Goal: Task Accomplishment & Management: Use online tool/utility

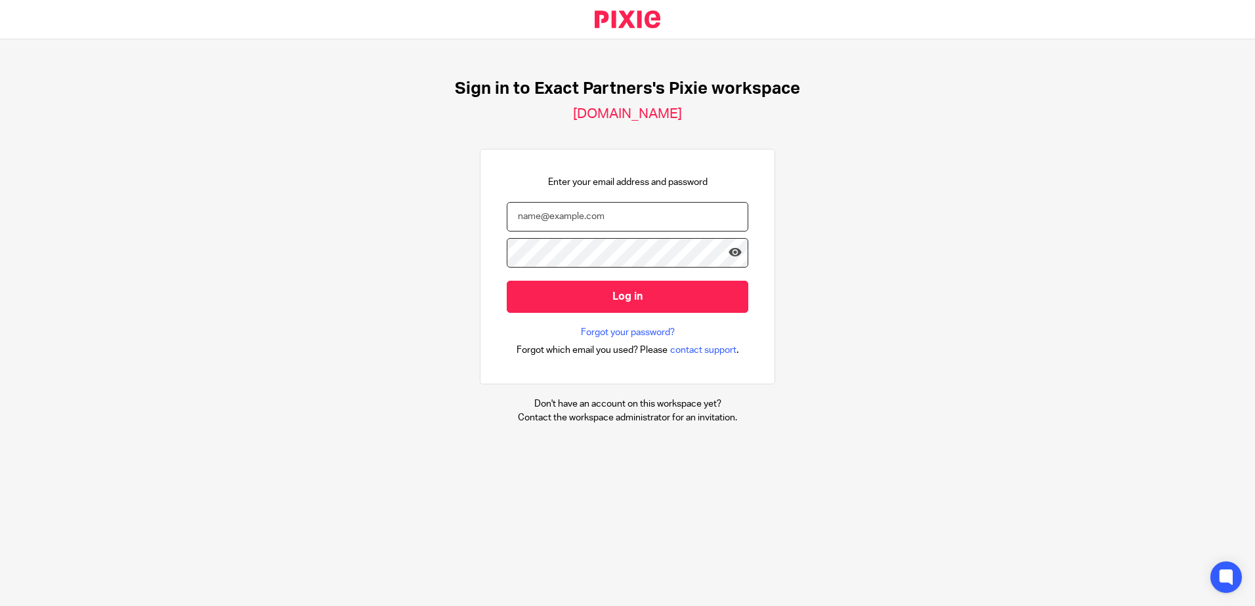
type input "bwesolowski@getexact.com"
drag, startPoint x: 0, startPoint y: 0, endPoint x: 1112, endPoint y: 145, distance: 1121.3
click at [0, 606] on nordpass-portal at bounding box center [0, 606] width 0 height 0
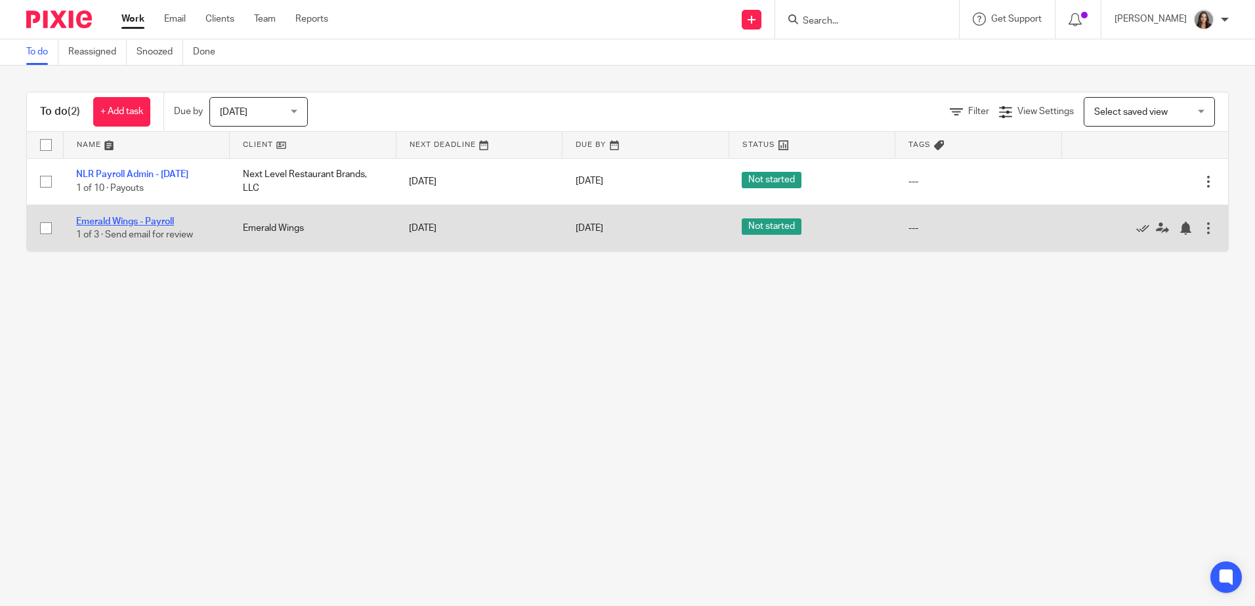
click at [138, 223] on link "Emerald Wings - Payroll" at bounding box center [125, 221] width 98 height 9
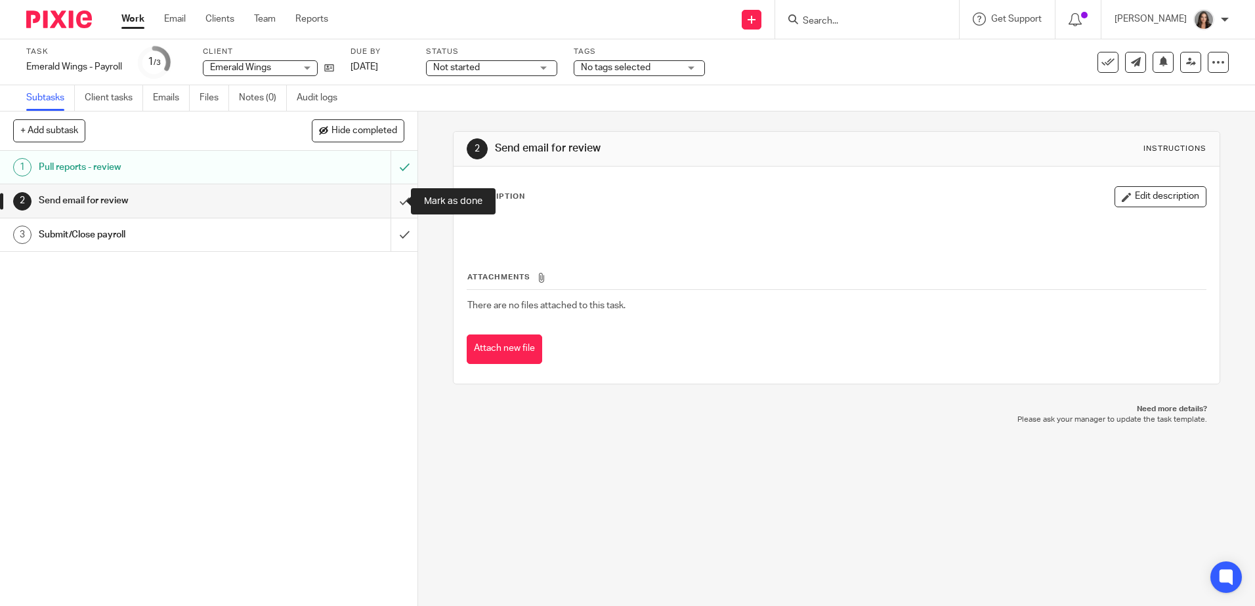
click at [392, 204] on input "submit" at bounding box center [208, 200] width 417 height 33
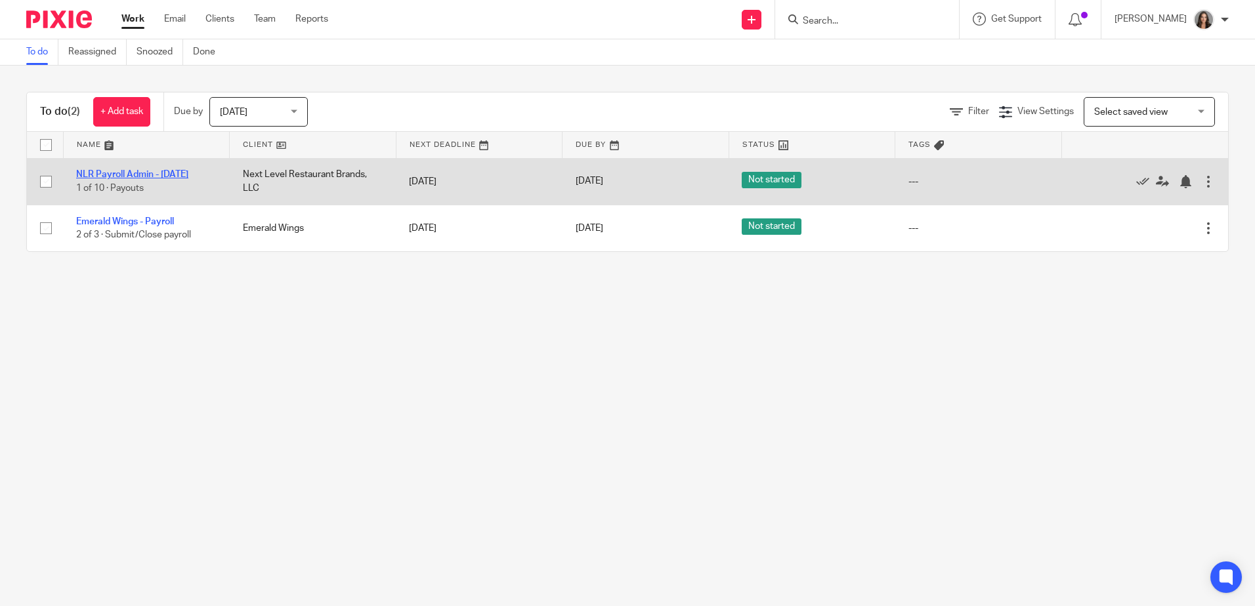
click at [123, 173] on link "NLR Payroll Admin - [DATE]" at bounding box center [132, 174] width 112 height 9
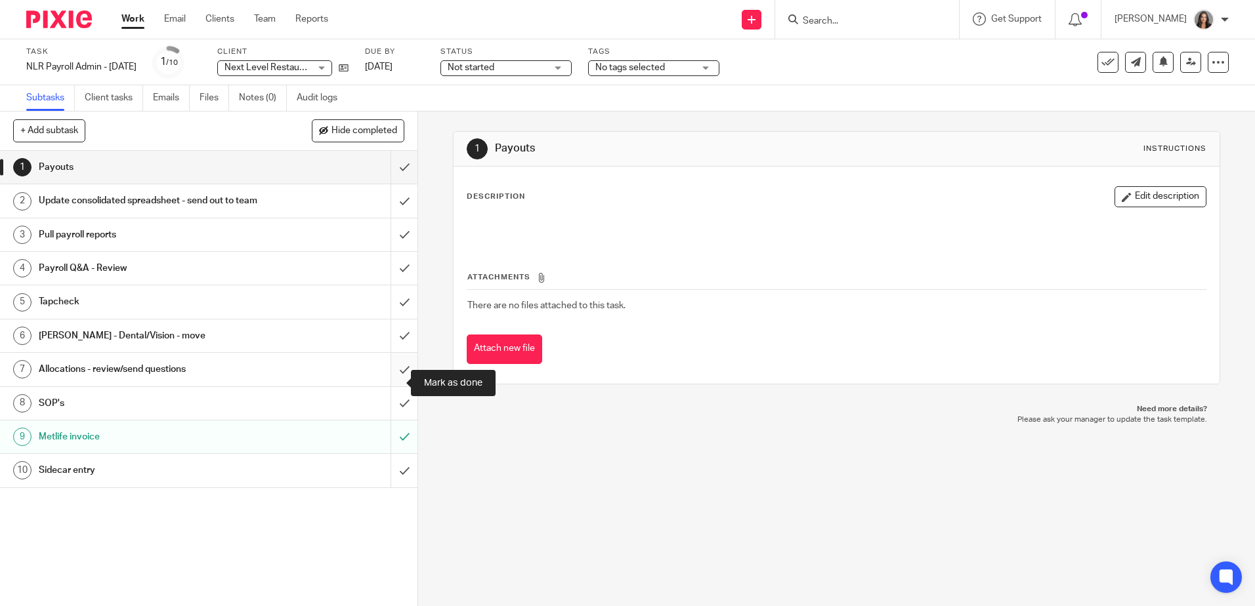
click at [391, 379] on input "submit" at bounding box center [208, 369] width 417 height 33
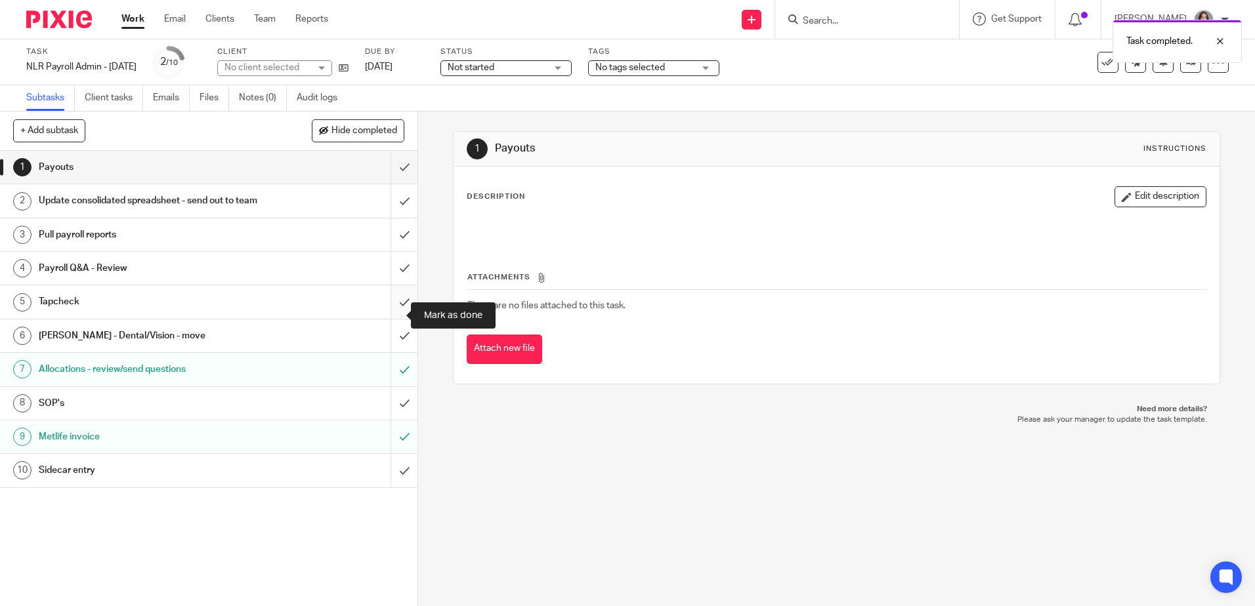
click at [393, 315] on input "submit" at bounding box center [208, 302] width 417 height 33
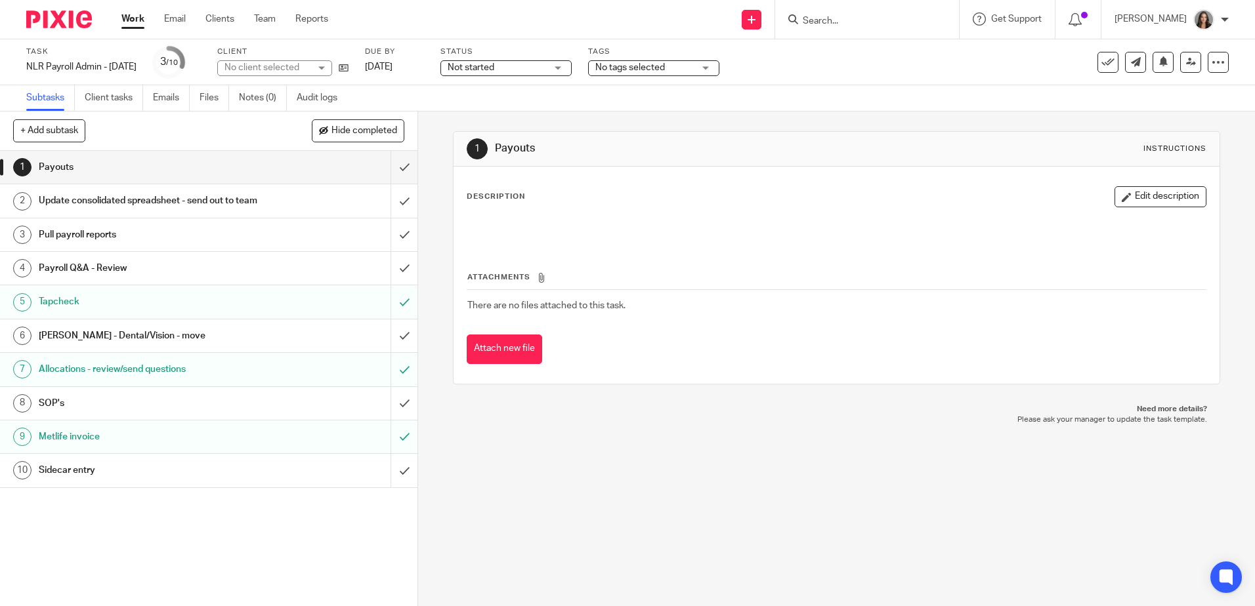
click at [391, 283] on input "submit" at bounding box center [208, 268] width 417 height 33
click at [389, 167] on input "submit" at bounding box center [208, 167] width 417 height 33
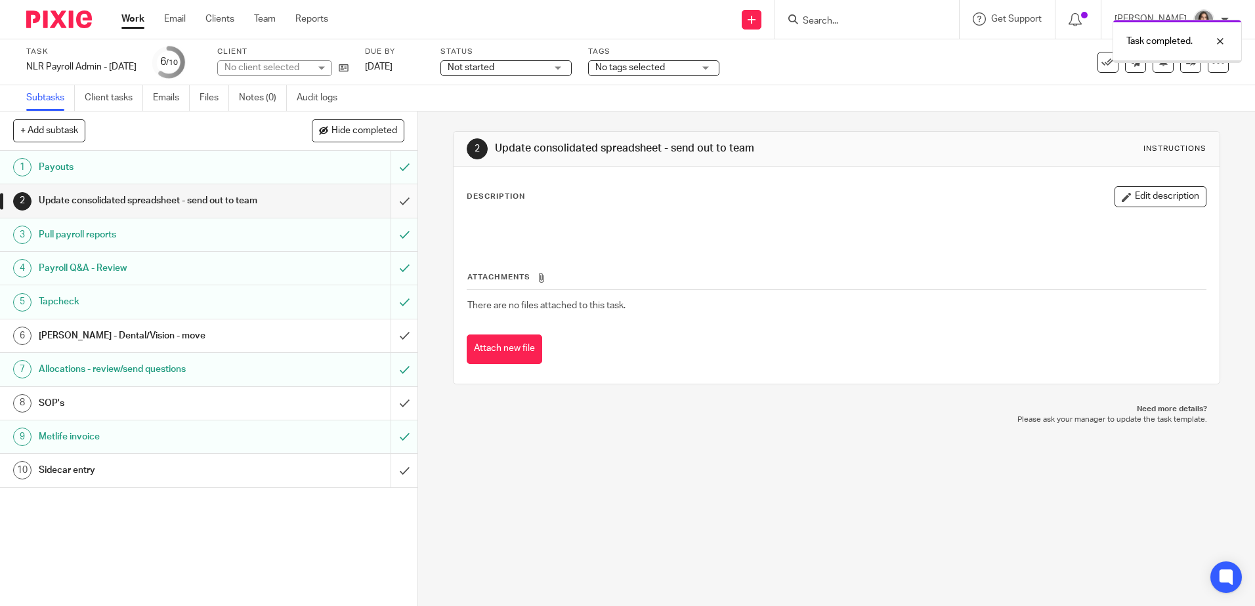
click at [393, 209] on input "submit" at bounding box center [208, 200] width 417 height 33
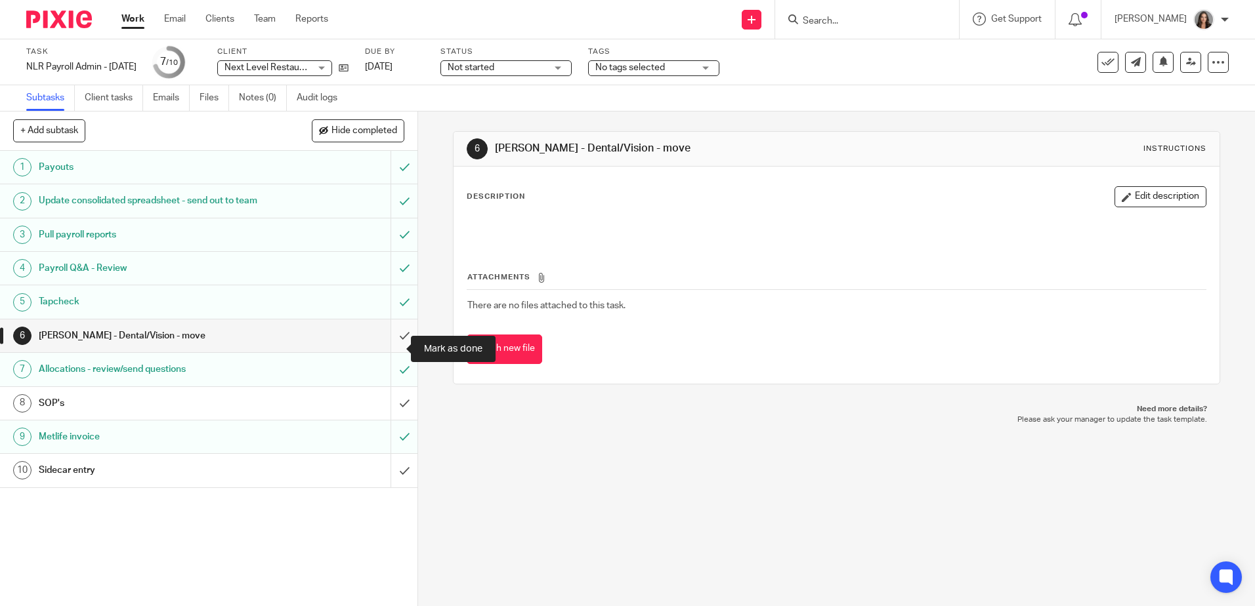
click at [389, 348] on input "submit" at bounding box center [208, 336] width 417 height 33
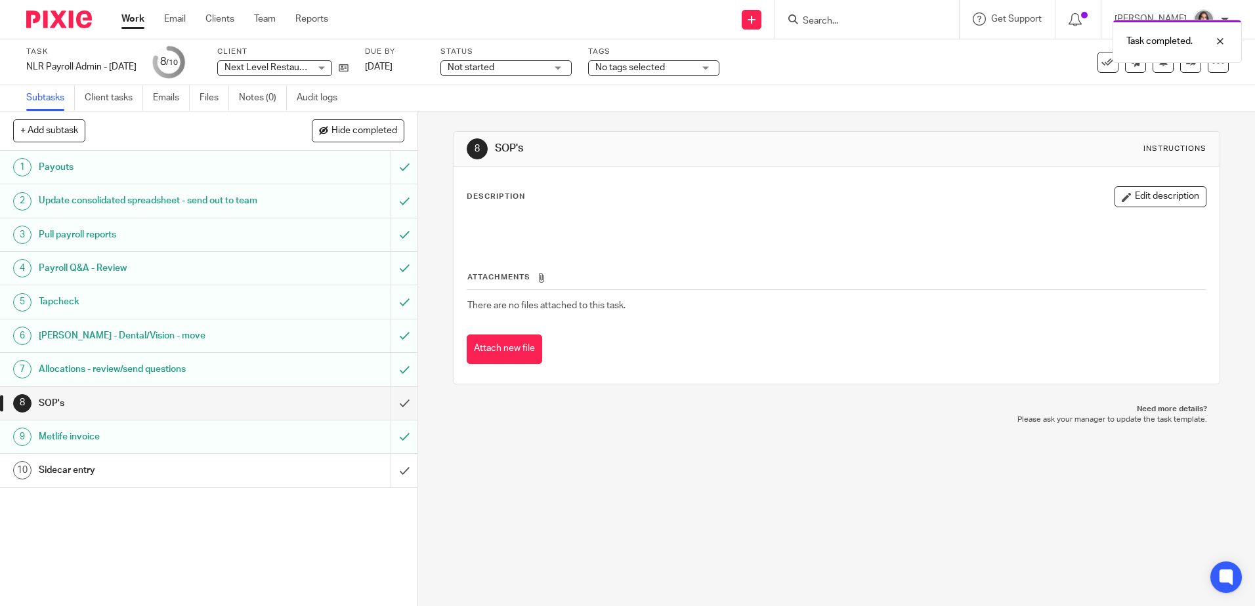
click at [131, 18] on link "Work" at bounding box center [132, 18] width 23 height 13
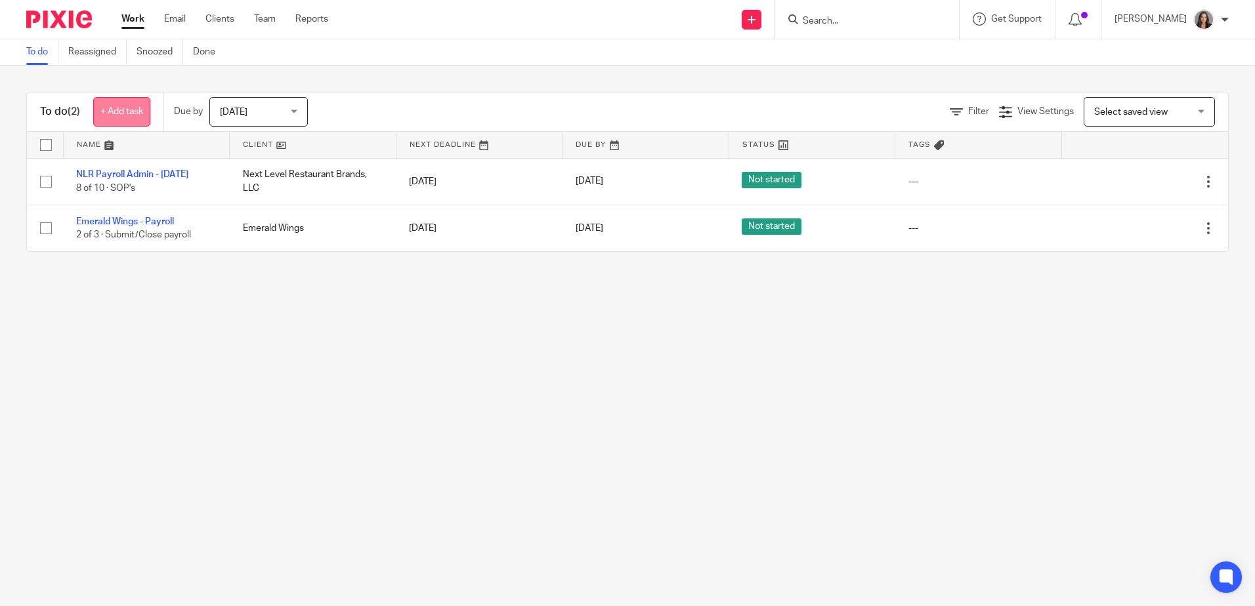
click at [133, 112] on link "+ Add task" at bounding box center [121, 112] width 57 height 30
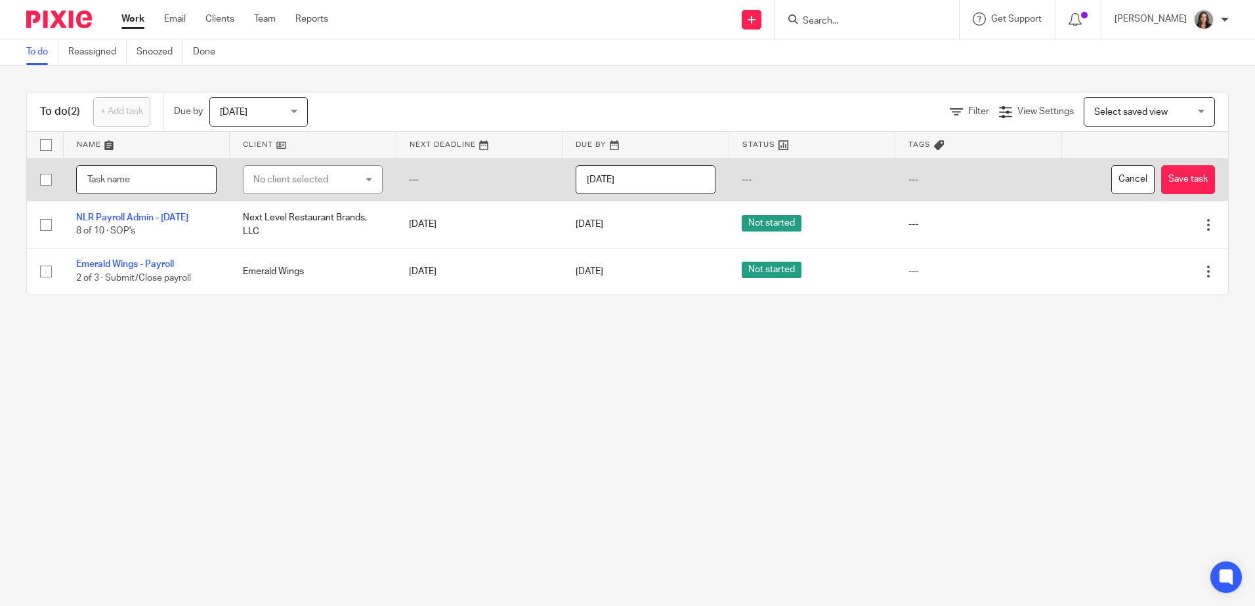
click at [165, 179] on input "text" at bounding box center [146, 180] width 140 height 30
type input "NLR Payroll Admin - [DATE]"
click at [307, 181] on div "No client selected" at bounding box center [304, 180] width 103 height 28
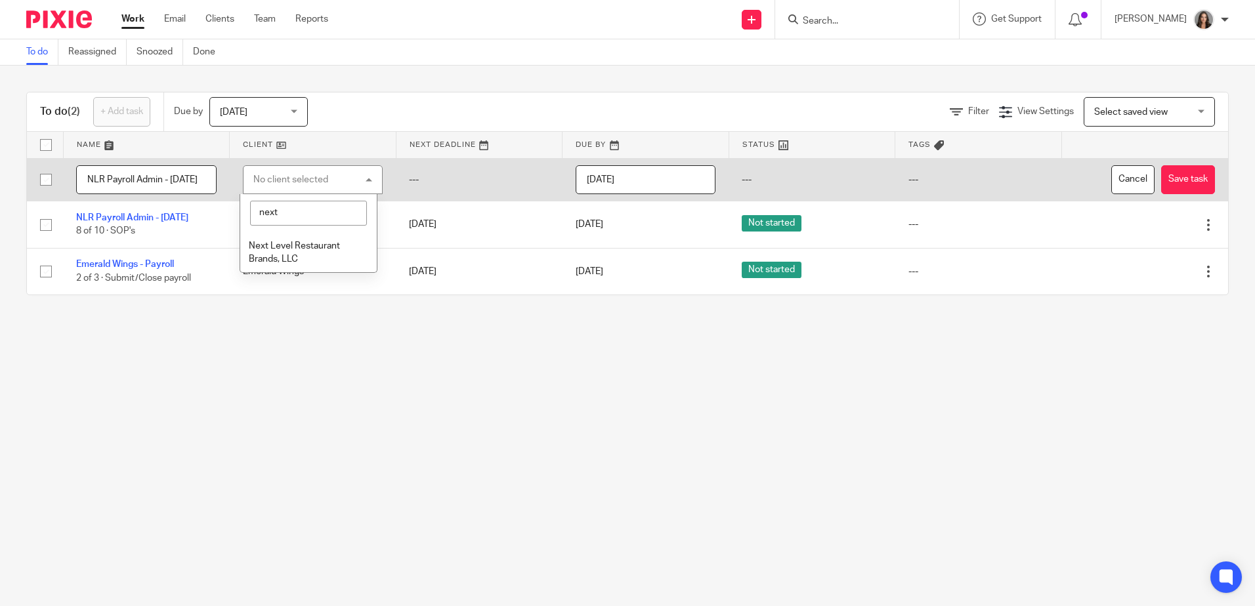
type input "next"
click at [298, 245] on span "Next Level Restaurant Brands, LLC" at bounding box center [294, 253] width 91 height 23
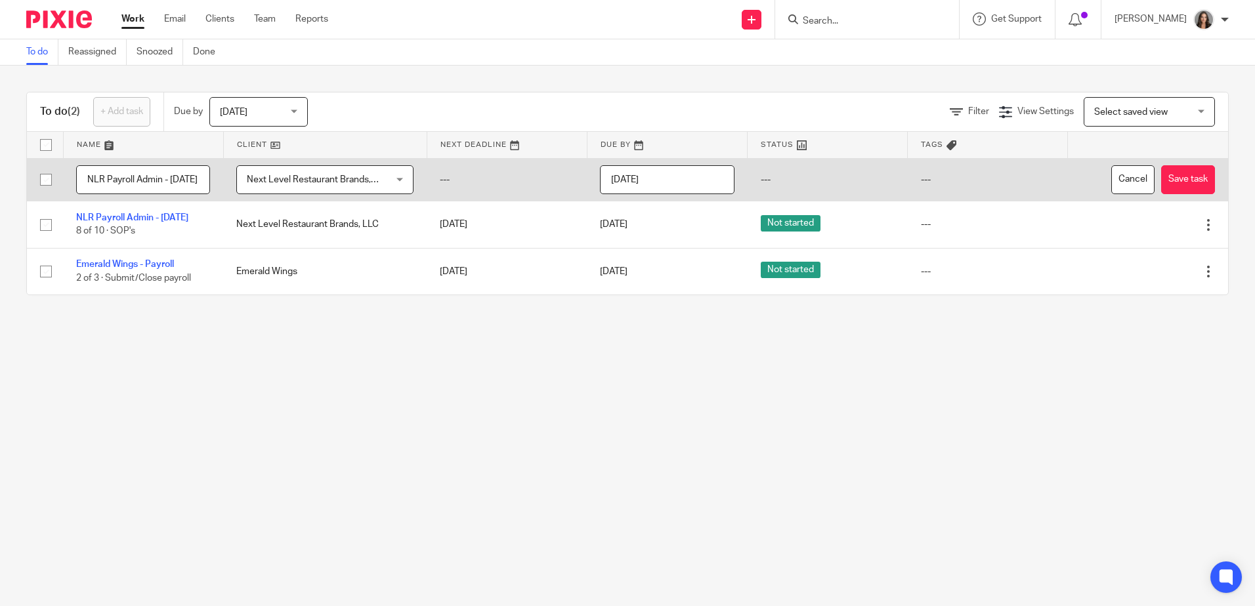
click at [696, 179] on input "[DATE]" at bounding box center [667, 180] width 134 height 30
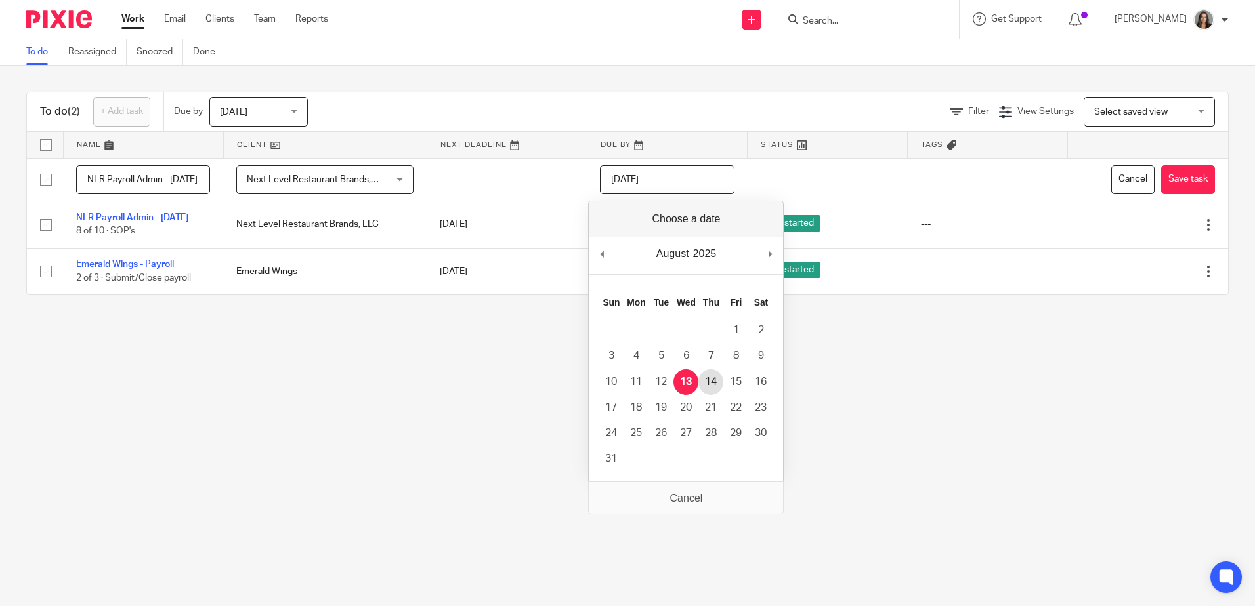
type input "2025-08-14"
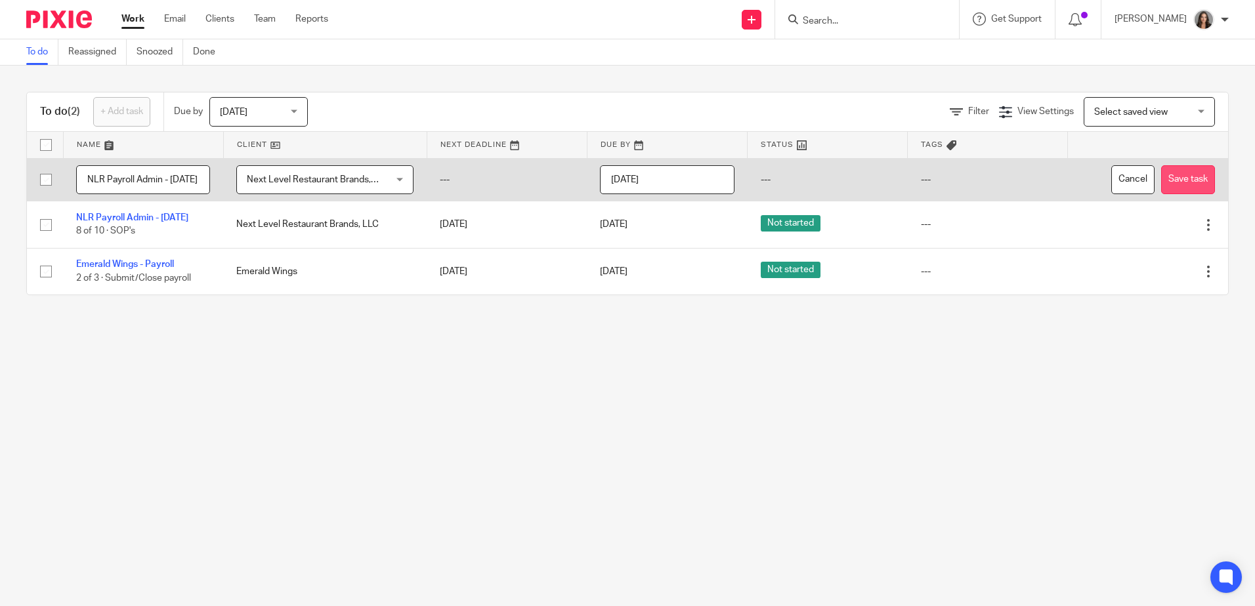
click at [1180, 176] on button "Save task" at bounding box center [1188, 180] width 54 height 30
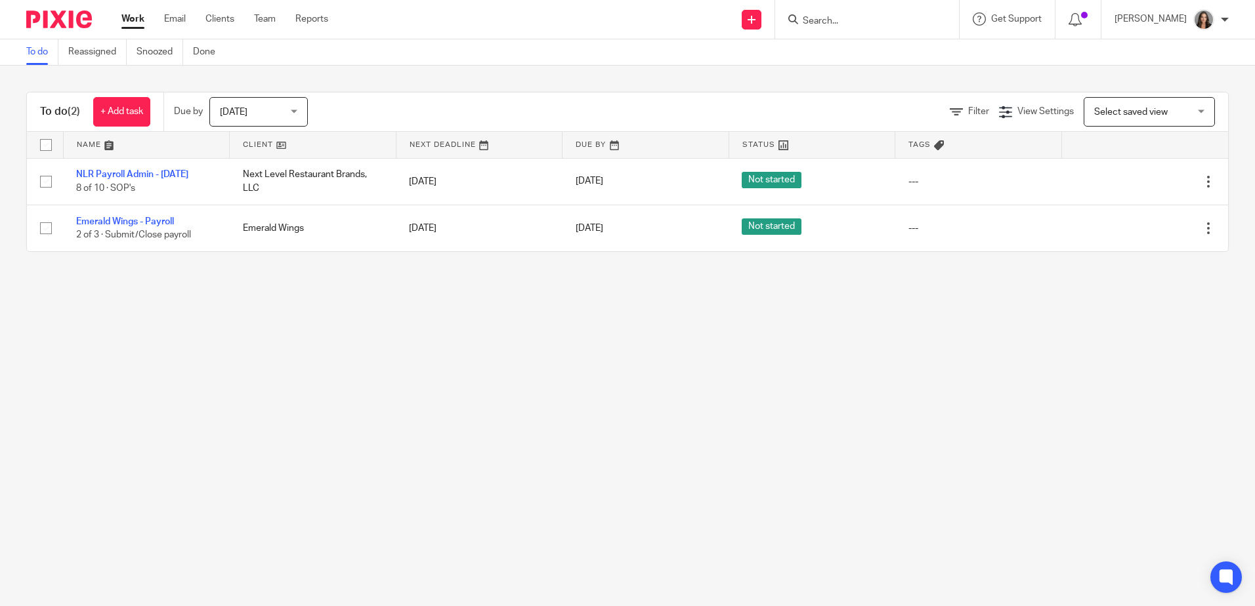
click at [247, 97] on div "Today Today" at bounding box center [258, 112] width 98 height 30
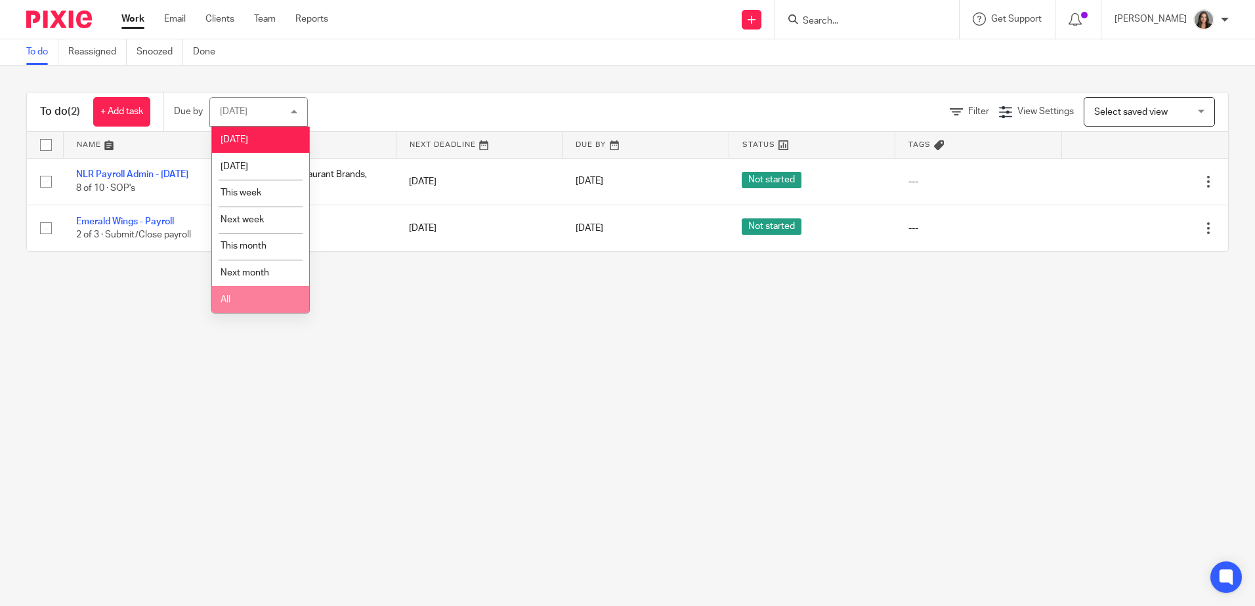
click at [259, 299] on li "All" at bounding box center [260, 299] width 97 height 27
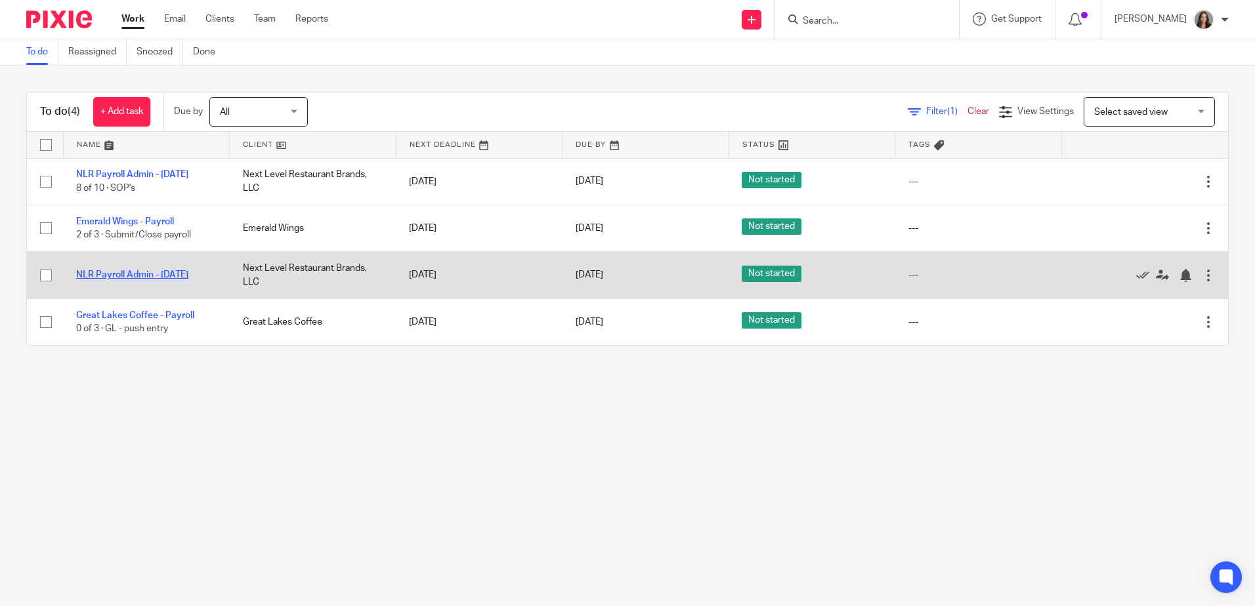
click at [160, 272] on link "NLR Payroll Admin - [DATE]" at bounding box center [132, 274] width 112 height 9
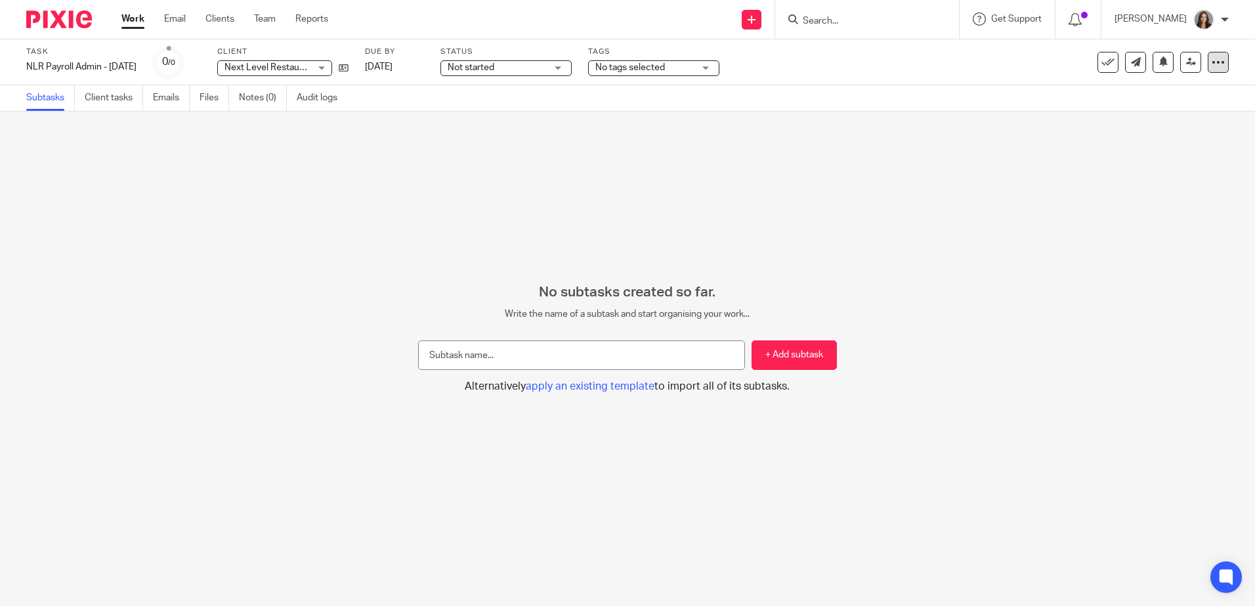
click at [1212, 63] on icon at bounding box center [1218, 62] width 13 height 13
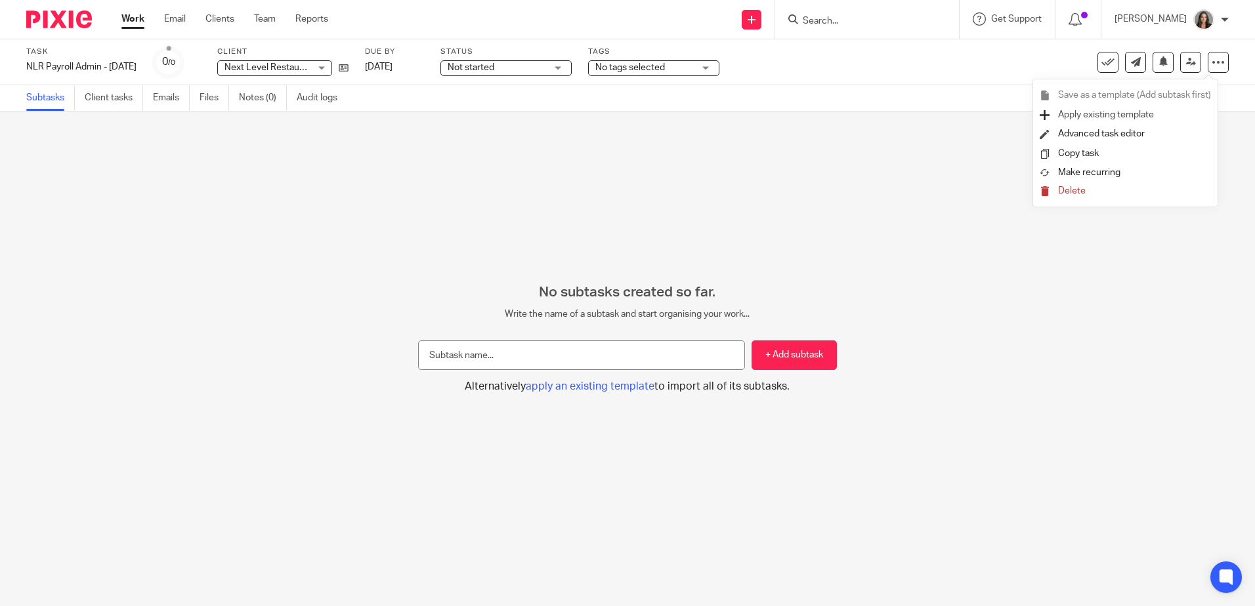
click at [1142, 114] on span "Apply existing template" at bounding box center [1106, 114] width 96 height 9
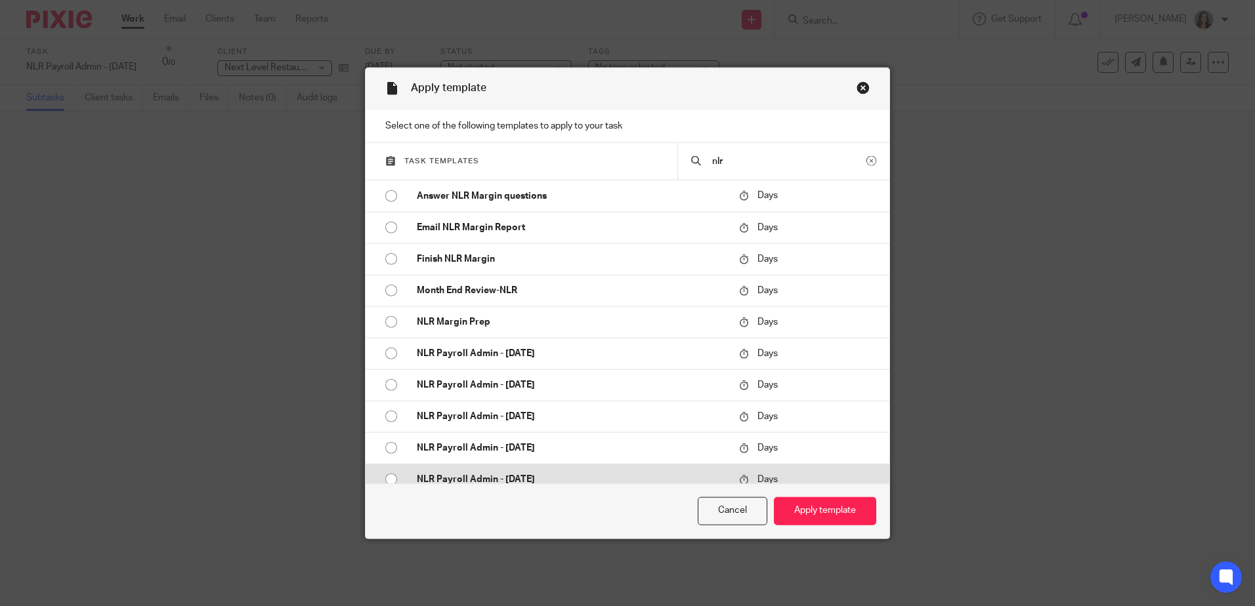
type input "nlr"
click at [556, 477] on p "NLR Payroll Admin - [DATE]" at bounding box center [571, 479] width 309 height 13
radio input "true"
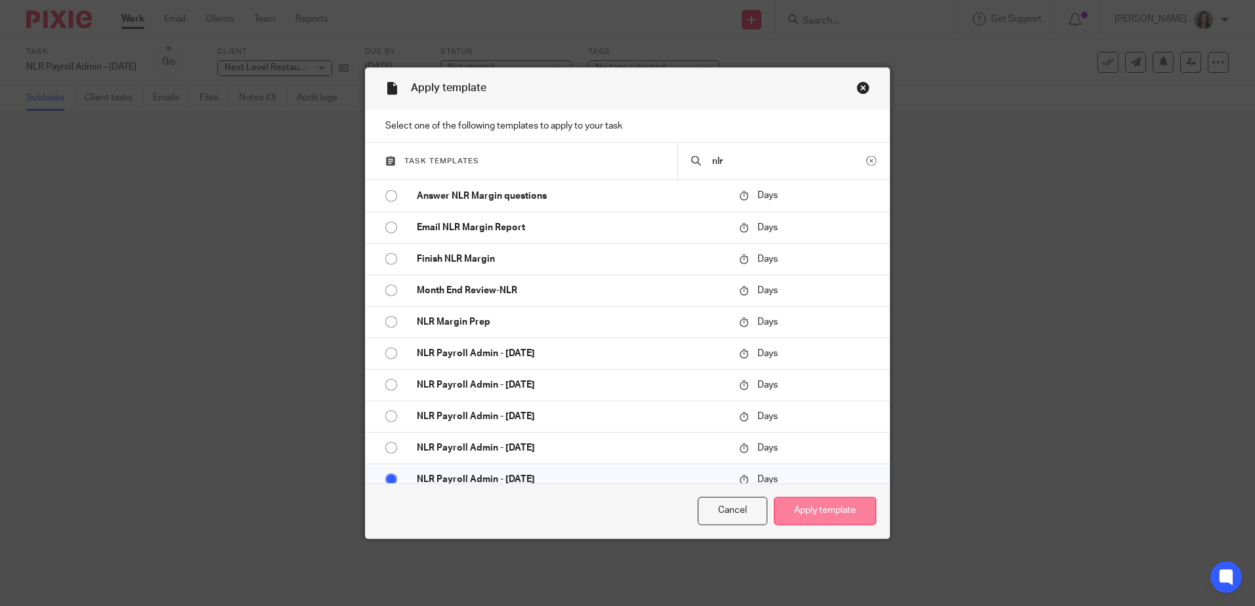
click at [795, 510] on button "Apply template" at bounding box center [825, 512] width 102 height 28
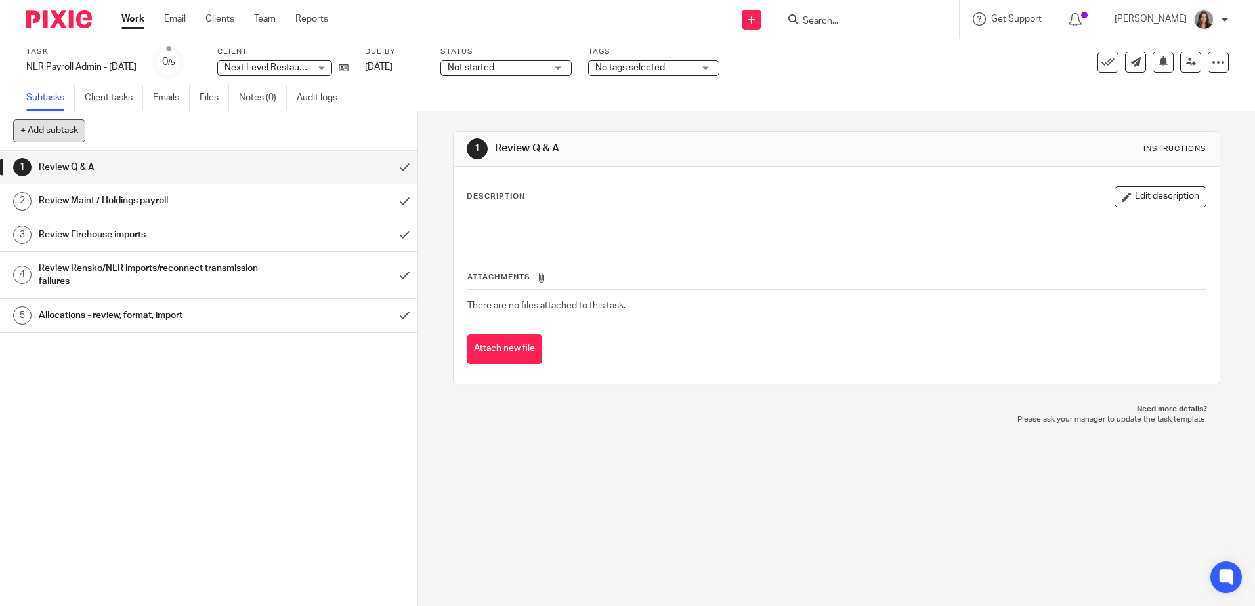
click at [66, 125] on button "+ Add subtask" at bounding box center [49, 130] width 72 height 22
click at [1216, 58] on div at bounding box center [1218, 62] width 21 height 21
click at [1160, 113] on link "Advanced task editor" at bounding box center [1167, 114] width 87 height 9
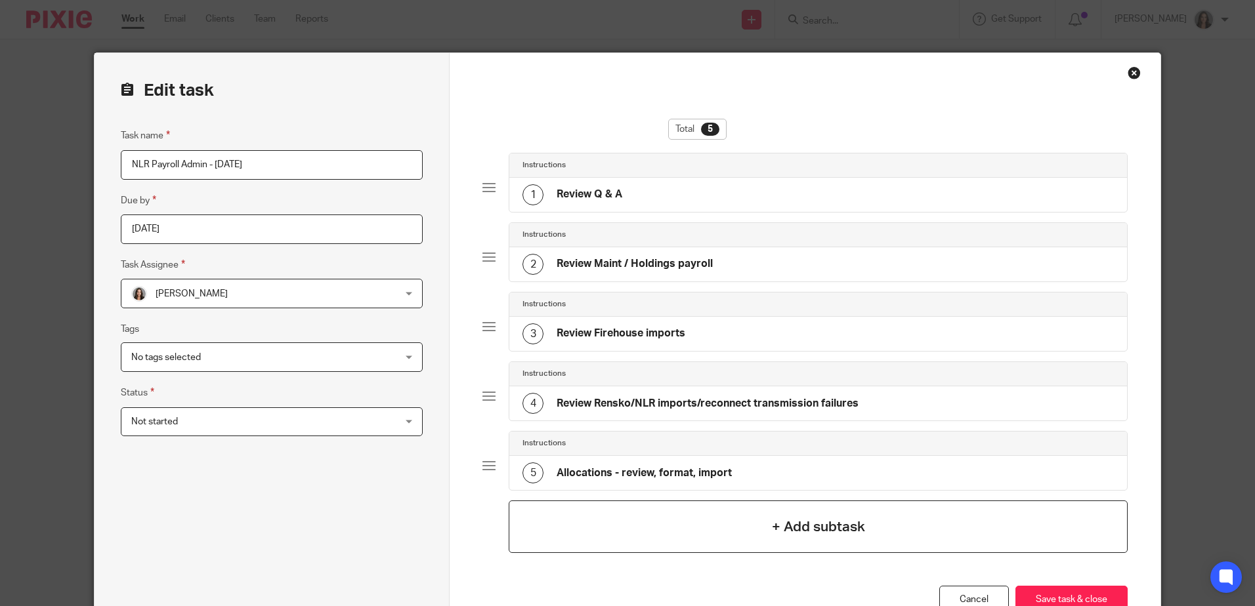
click at [664, 527] on div "+ Add subtask" at bounding box center [818, 527] width 618 height 53
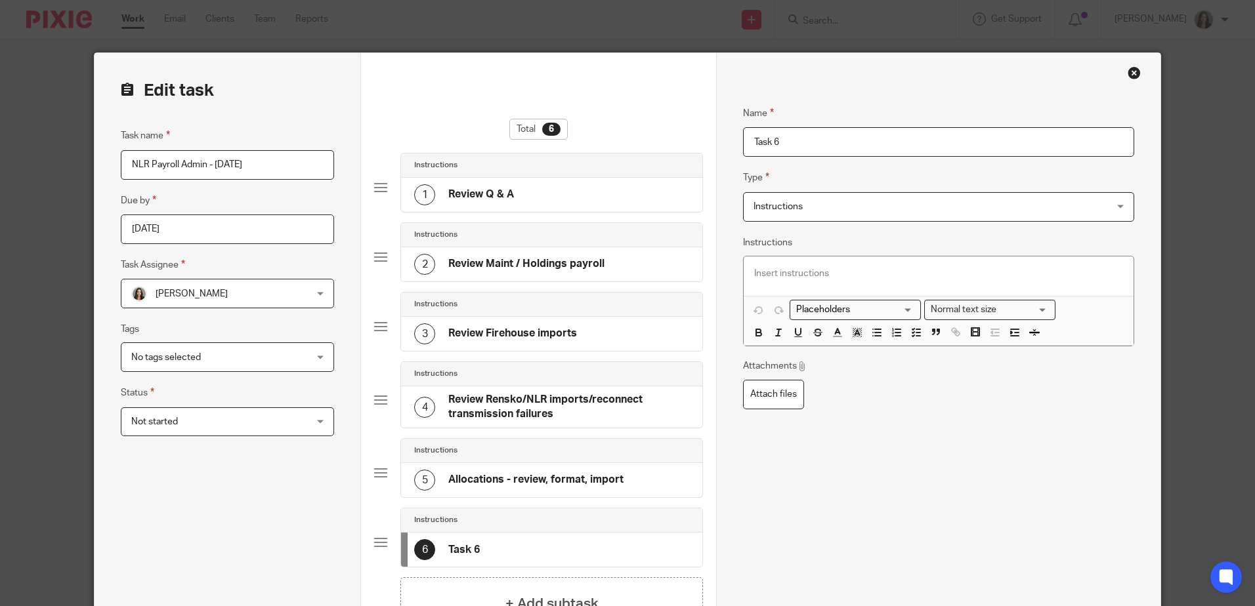
drag, startPoint x: 807, startPoint y: 127, endPoint x: 718, endPoint y: 140, distance: 90.1
click at [718, 140] on div "Name Review Q & A Type Instructions Instructions Instructions Document signing …" at bounding box center [938, 409] width 444 height 712
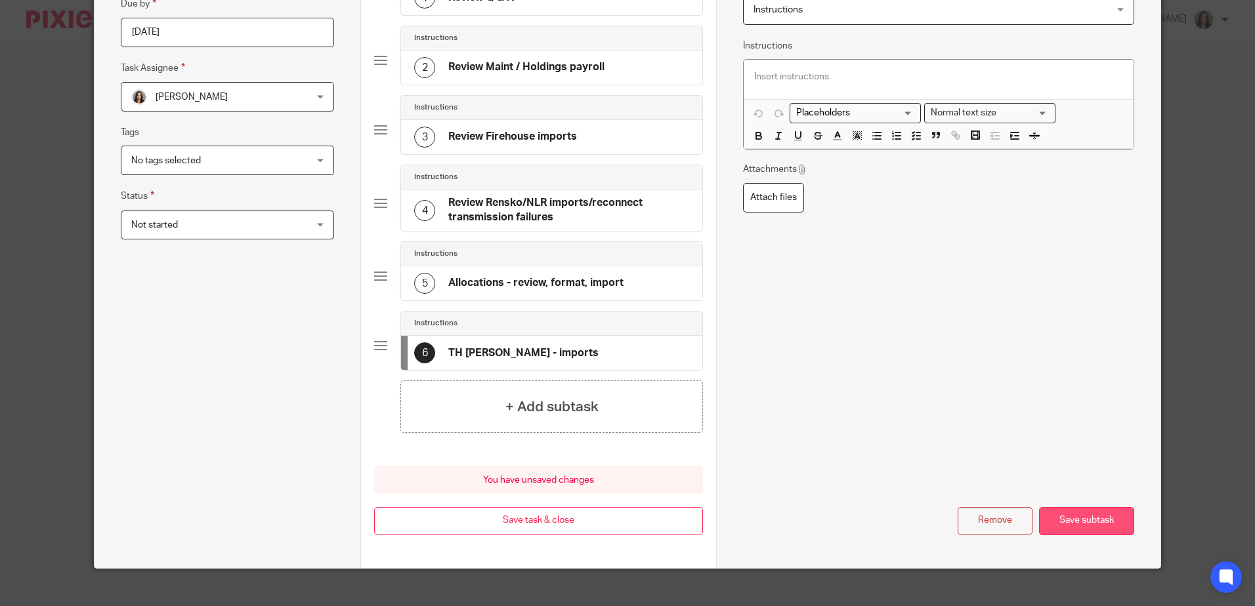
type input "TH [PERSON_NAME] - imports"
click at [1107, 532] on button "Save subtask" at bounding box center [1086, 521] width 95 height 28
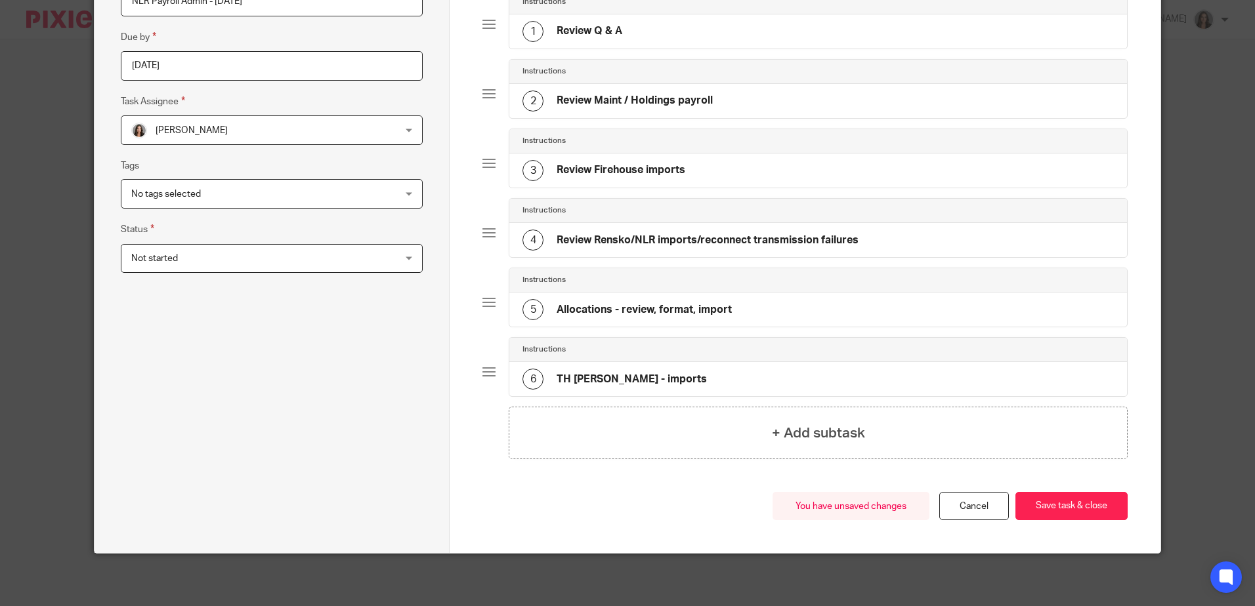
scroll to position [98, 0]
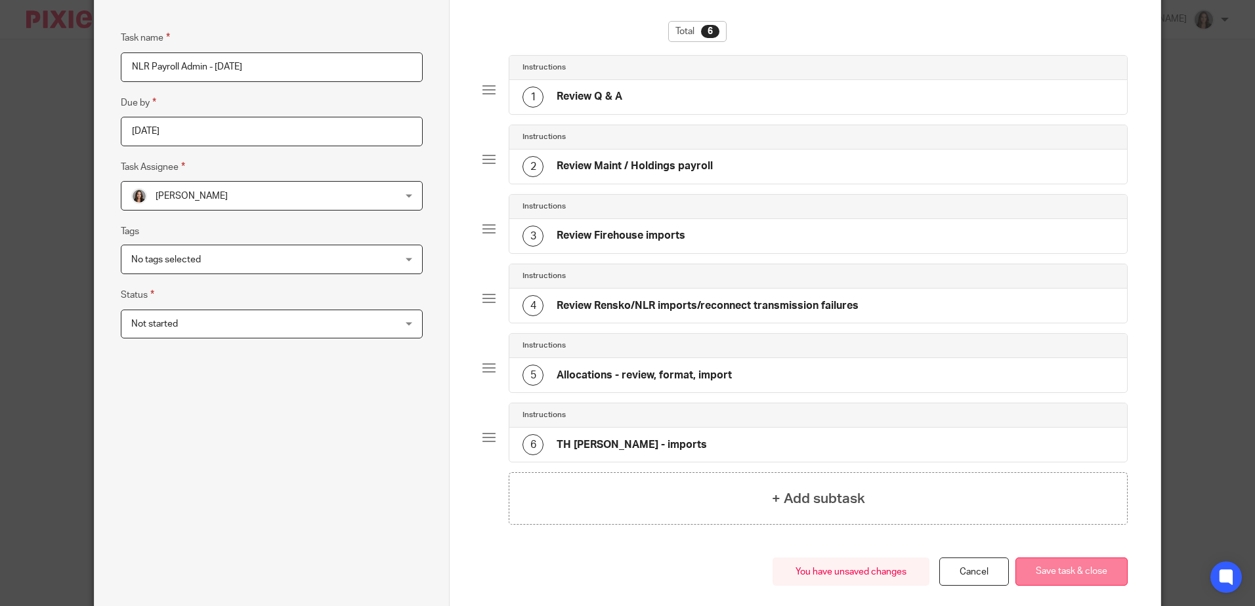
click at [1053, 572] on button "Save task & close" at bounding box center [1071, 572] width 112 height 28
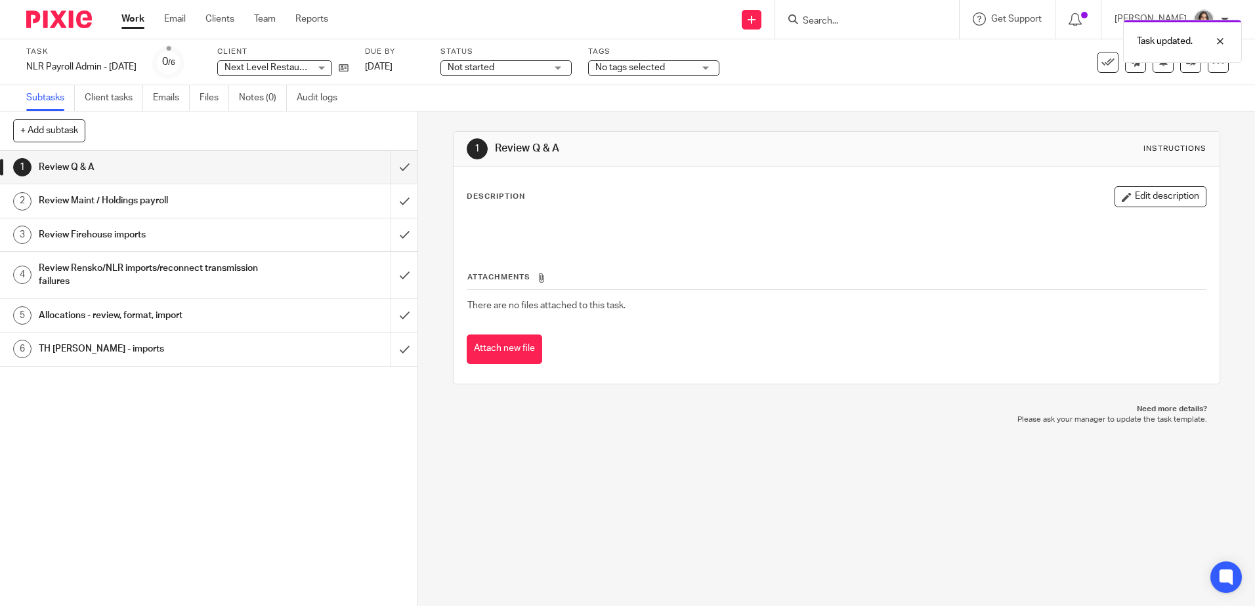
click at [121, 19] on div "Work Email Clients Team Reports Work Email Clients Team Reports Settings" at bounding box center [228, 19] width 240 height 39
click at [139, 18] on link "Work" at bounding box center [132, 18] width 23 height 13
